Goal: Transaction & Acquisition: Purchase product/service

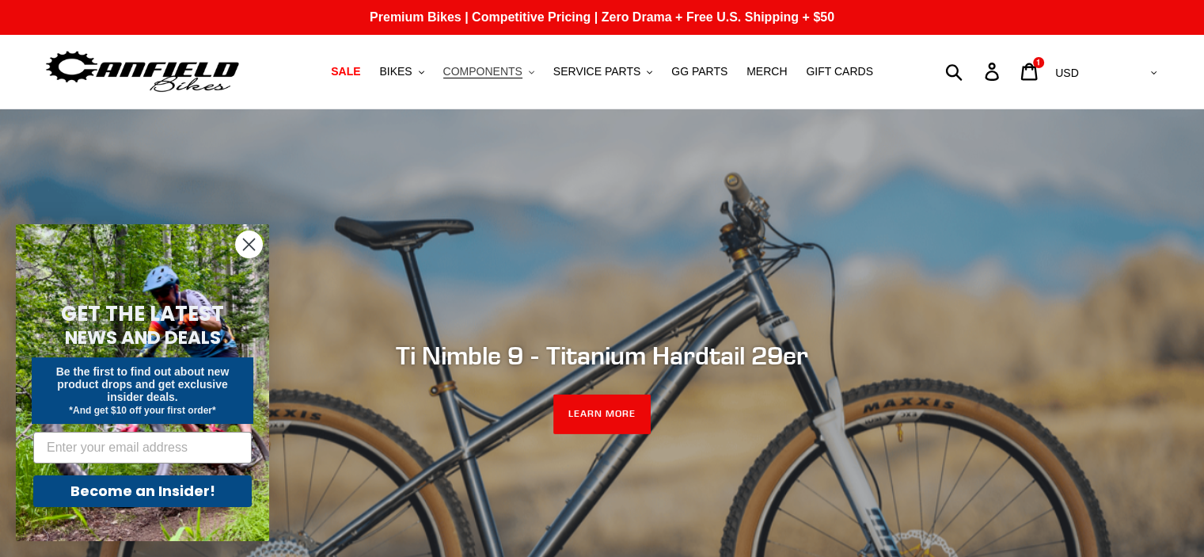
click at [517, 72] on span "COMPONENTS" at bounding box center [482, 71] width 79 height 13
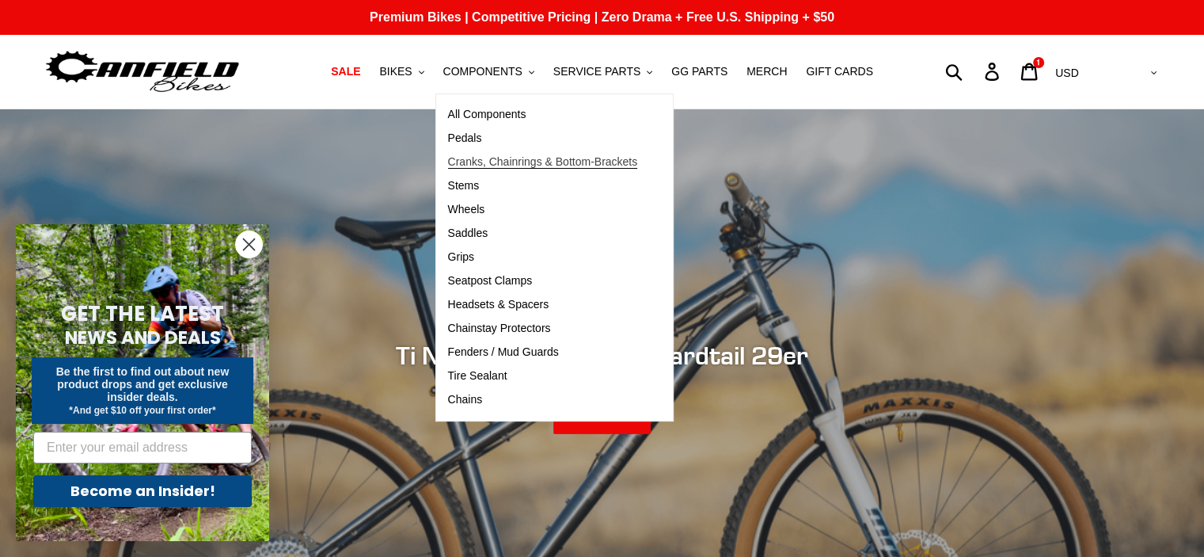
click at [557, 166] on span "Cranks, Chainrings & Bottom-Brackets" at bounding box center [543, 161] width 190 height 13
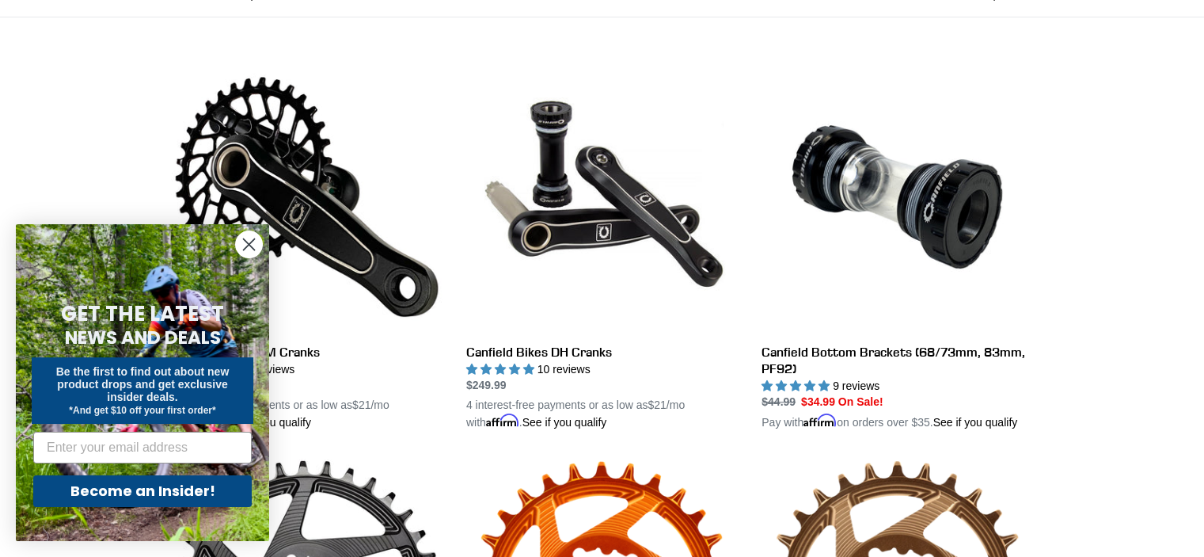
scroll to position [412, 0]
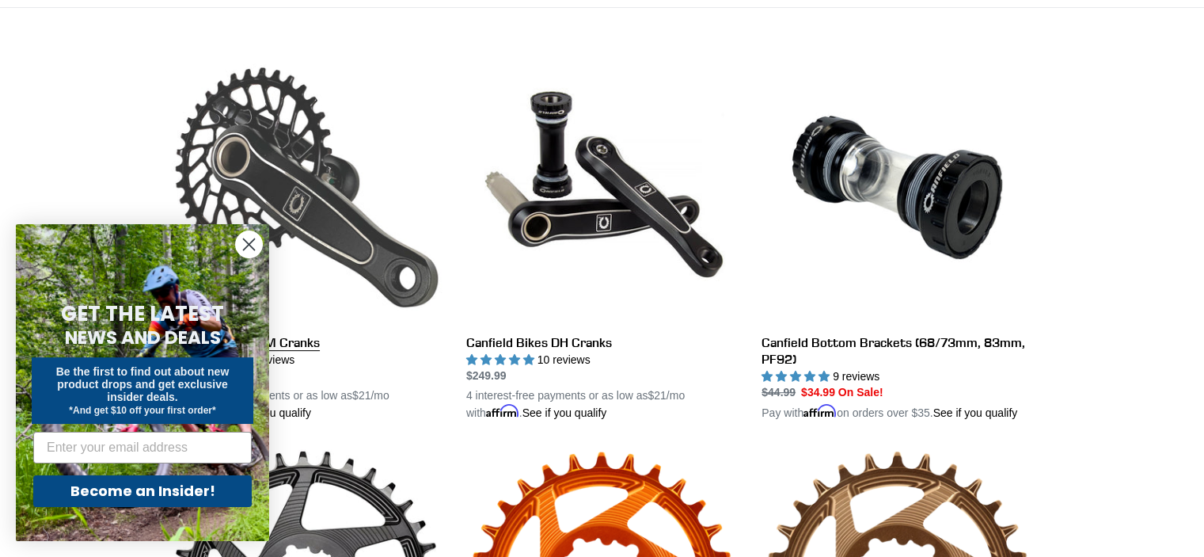
click at [264, 147] on link "Canfield Bikes AM Cranks" at bounding box center [307, 236] width 272 height 371
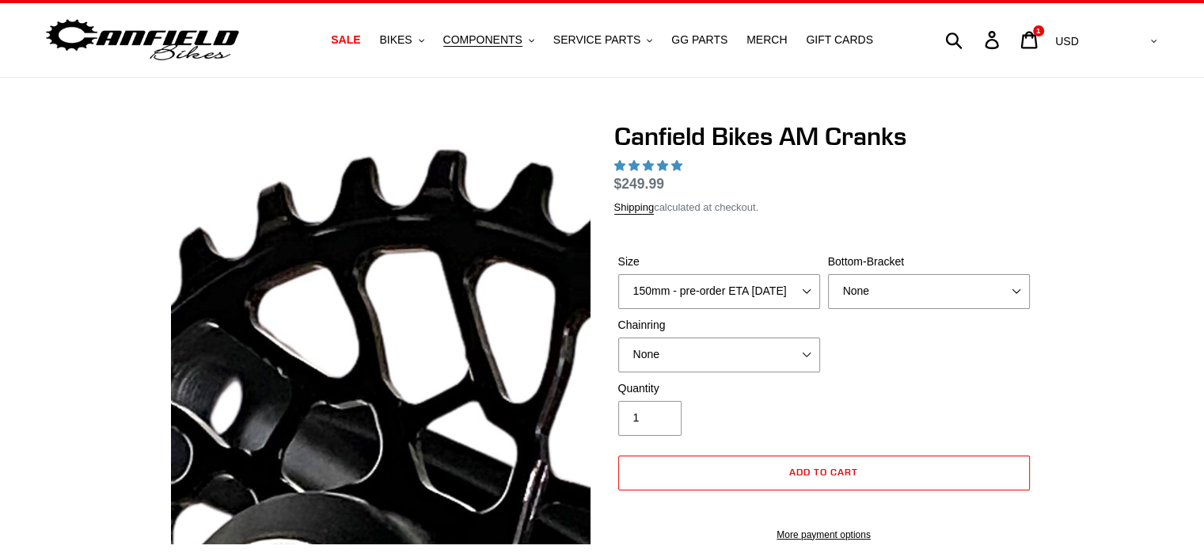
select select "highest-rating"
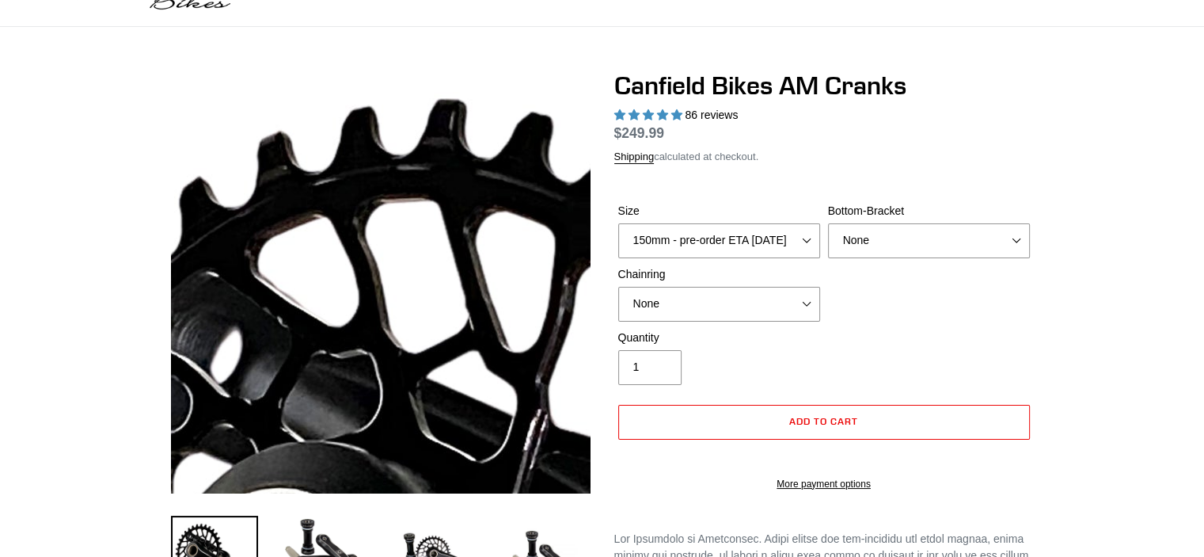
scroll to position [158, 0]
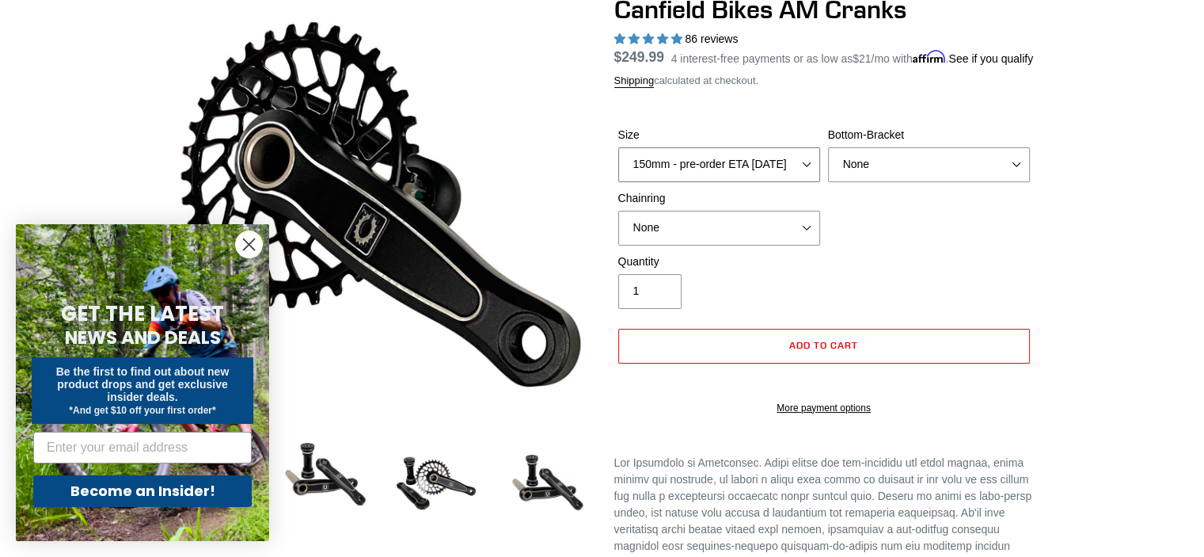
click at [757, 174] on select "150mm - pre-order ETA 9/30/25 155mm - pre-order ETA 9/30/25 160mm - pre-order E…" at bounding box center [719, 164] width 202 height 35
select select "165mm - pre-order ETA 9/30/25"
click at [618, 166] on select "150mm - pre-order ETA 9/30/25 155mm - pre-order ETA 9/30/25 160mm - pre-order E…" at bounding box center [719, 164] width 202 height 35
click at [774, 245] on select "None 30t Round (Boost 148) 30t Oval (Boost 148) 32t Round (Boost 148) 32t Oval …" at bounding box center [719, 228] width 202 height 35
click at [618, 230] on select "None 30t Round (Boost 148) 30t Oval (Boost 148) 32t Round (Boost 148) 32t Oval …" at bounding box center [719, 228] width 202 height 35
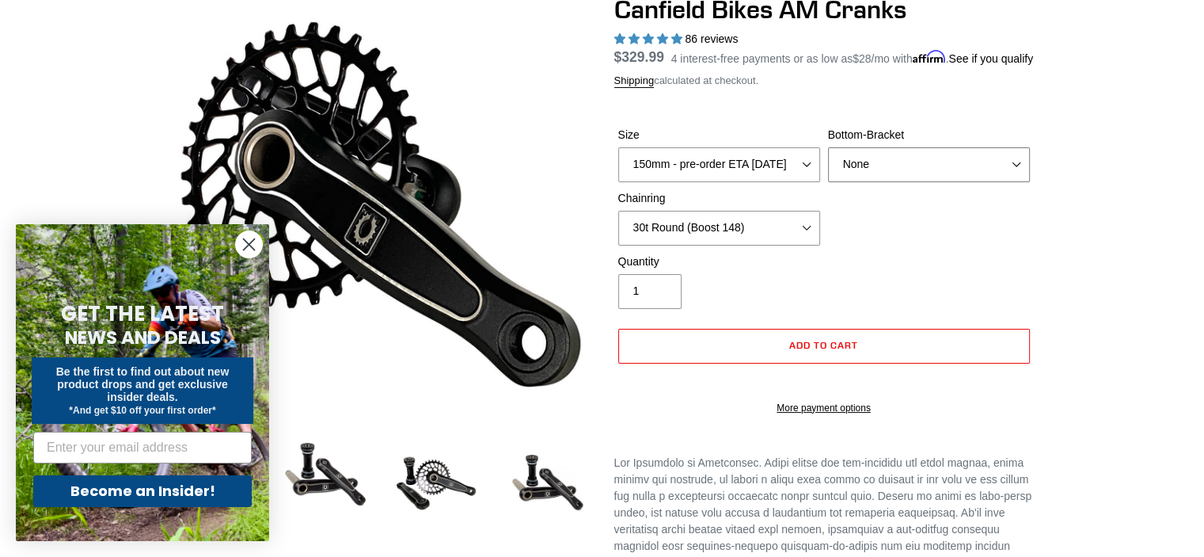
click at [893, 182] on select "None BSA Threaded 68/73mm Press Fit PF92" at bounding box center [929, 164] width 202 height 35
click at [811, 245] on select "None 30t Round (Boost 148) 30t Oval (Boost 148) 32t Round (Boost 148) 32t Oval …" at bounding box center [719, 228] width 202 height 35
select select "None"
click at [618, 230] on select "None 30t Round (Boost 148) 30t Oval (Boost 148) 32t Round (Boost 148) 32t Oval …" at bounding box center [719, 228] width 202 height 35
click at [985, 277] on div "Quantity 1" at bounding box center [824, 284] width 420 height 63
